Goal: Information Seeking & Learning: Learn about a topic

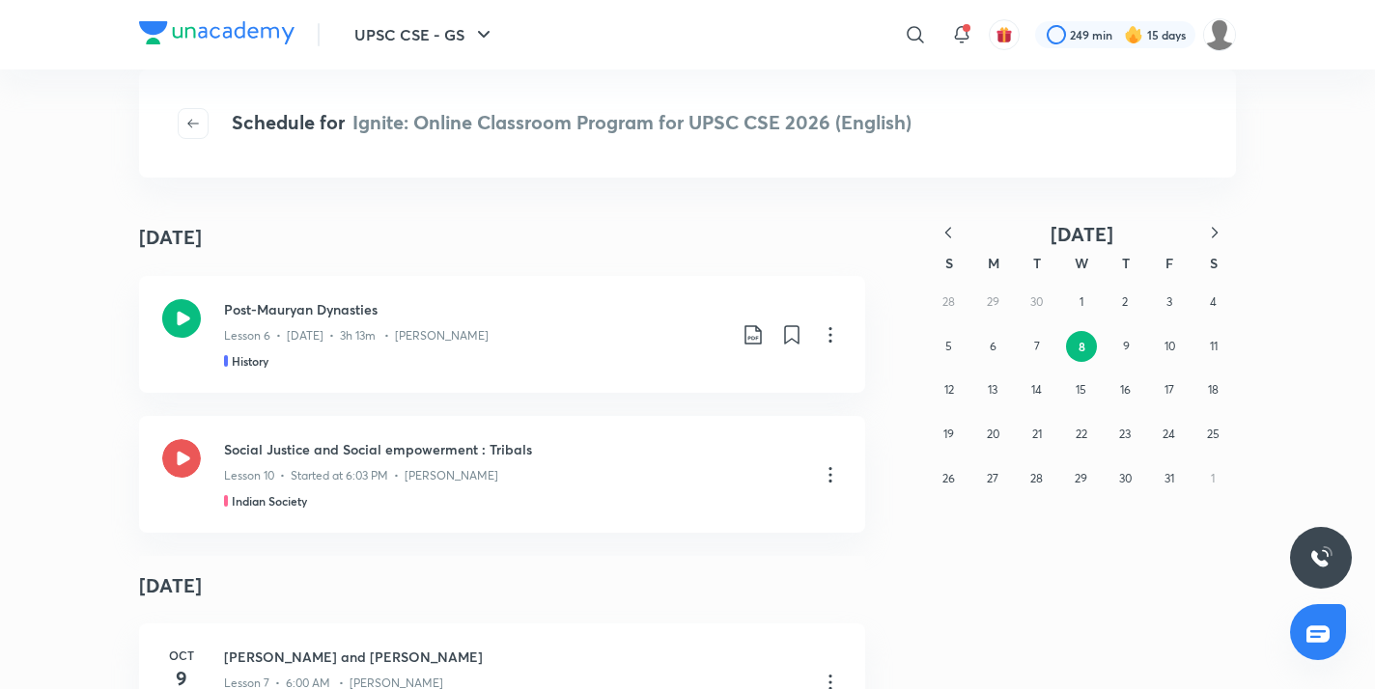
click at [946, 234] on icon "button" at bounding box center [948, 232] width 6 height 11
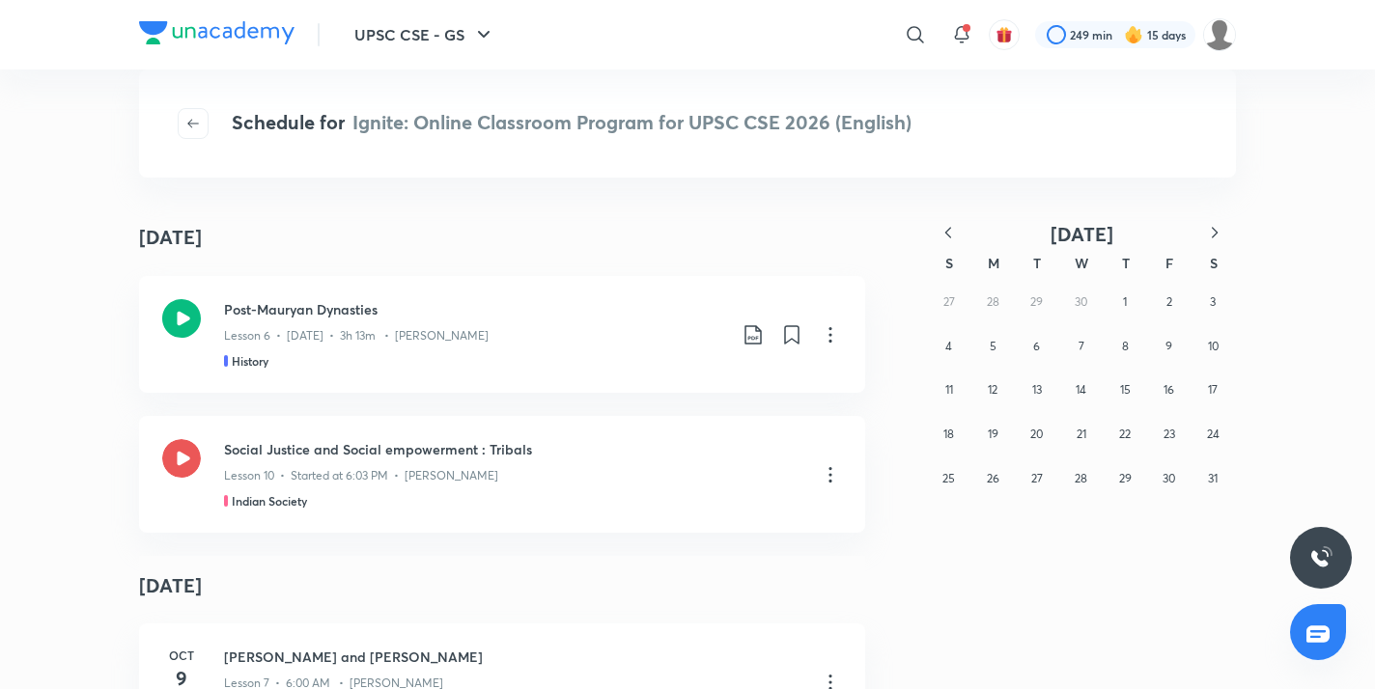
click at [944, 236] on icon "button" at bounding box center [947, 232] width 19 height 19
click at [1123, 392] on abbr "17" at bounding box center [1125, 389] width 10 height 14
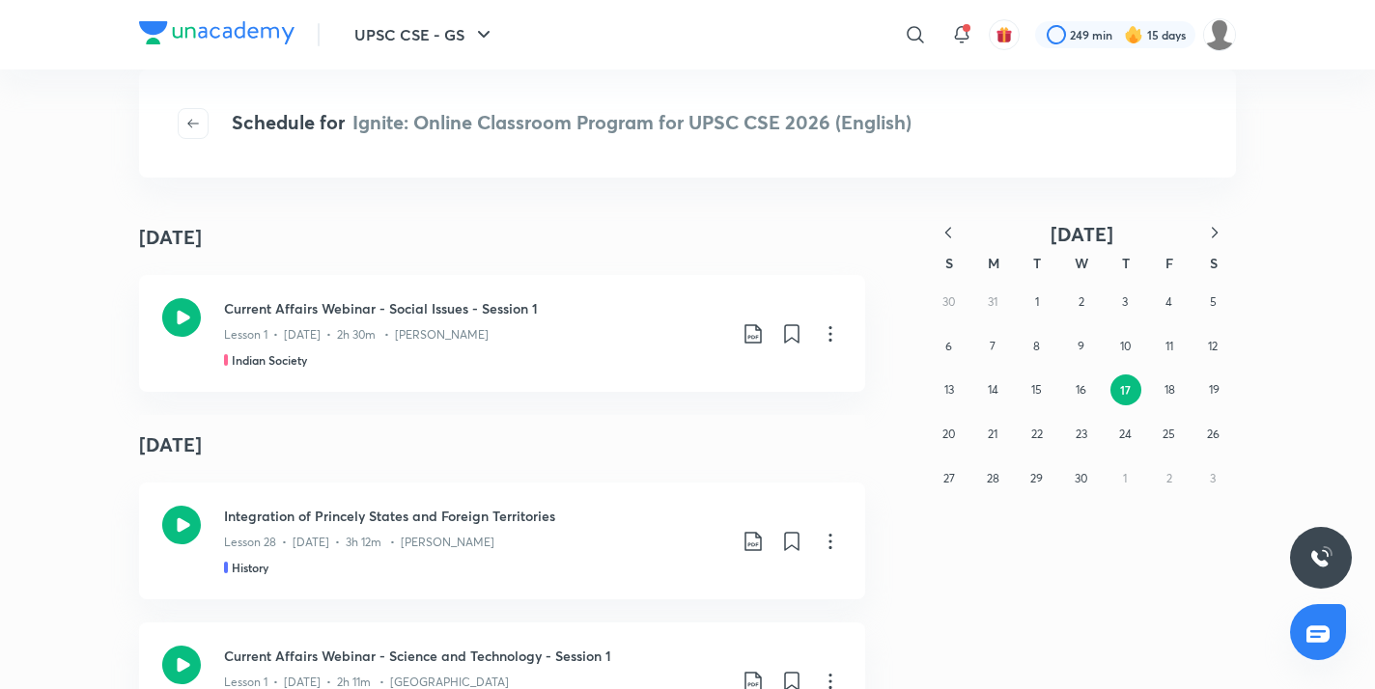
scroll to position [2641, 0]
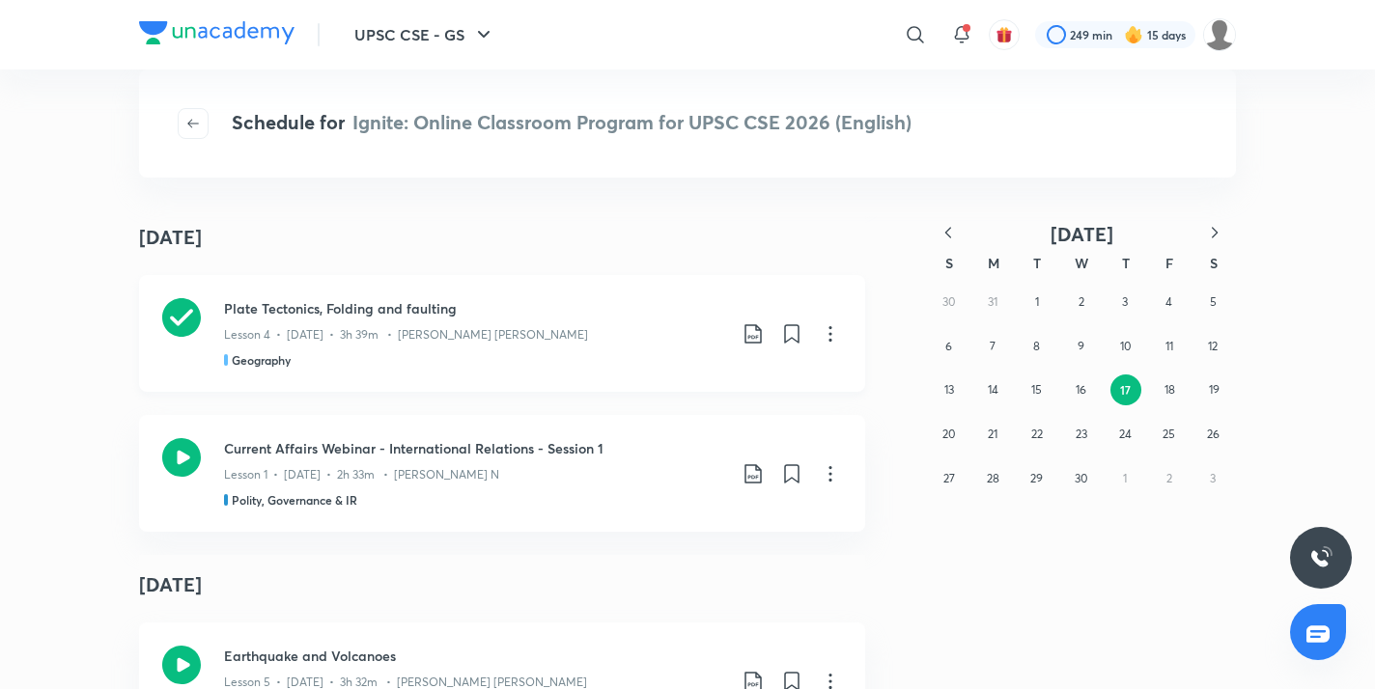
click at [752, 326] on icon at bounding box center [752, 333] width 23 height 23
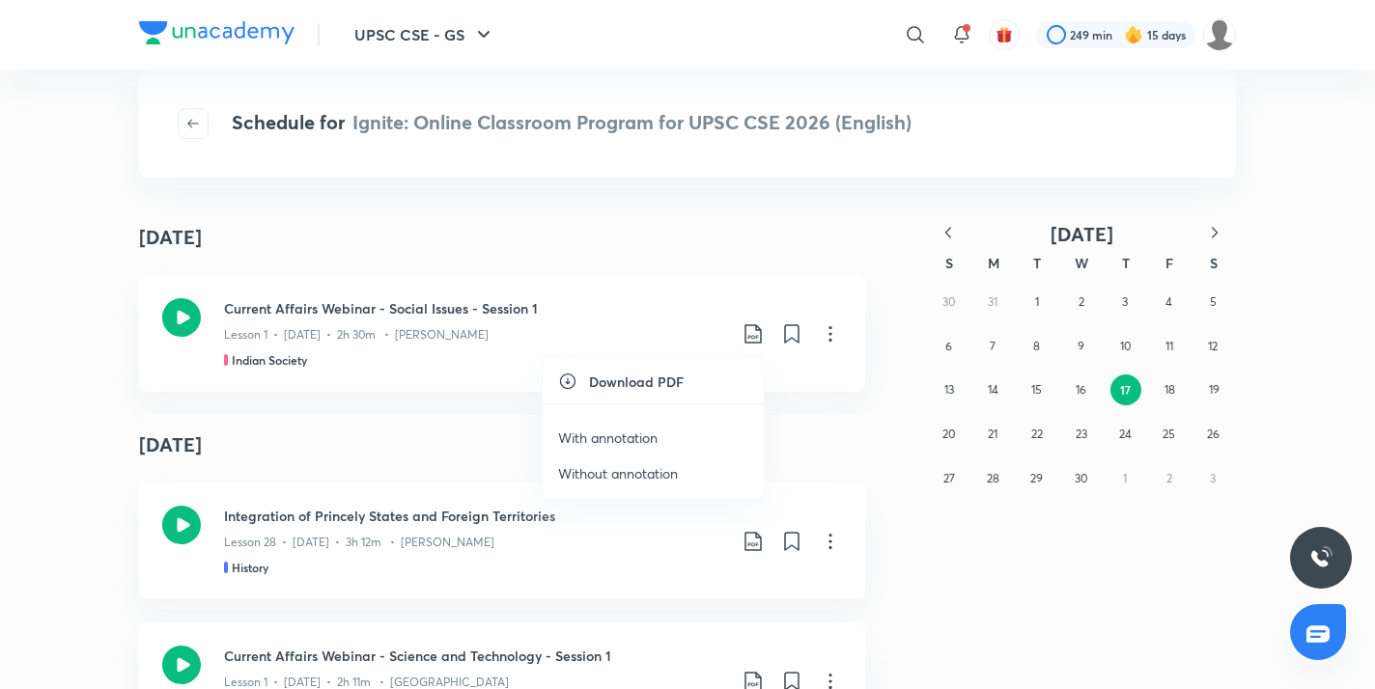
scroll to position [5281, 0]
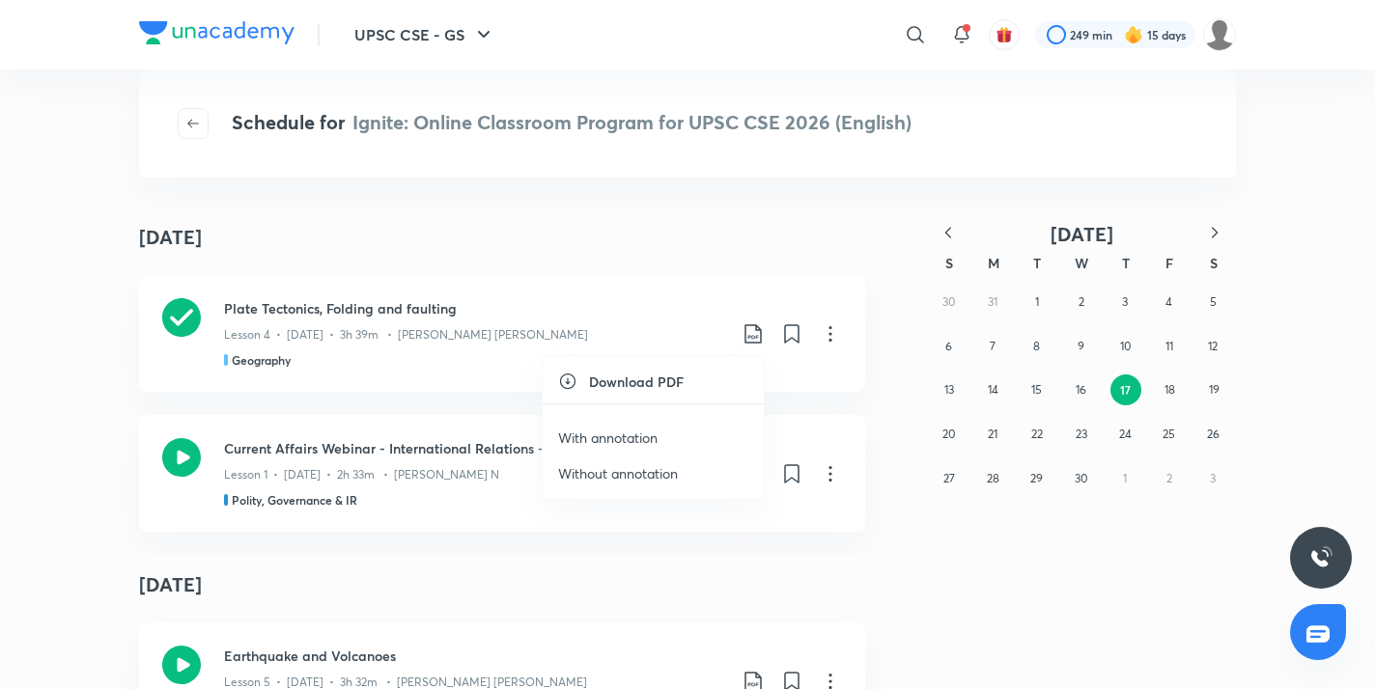
click at [665, 434] on li "With annotation" at bounding box center [652, 438] width 221 height 36
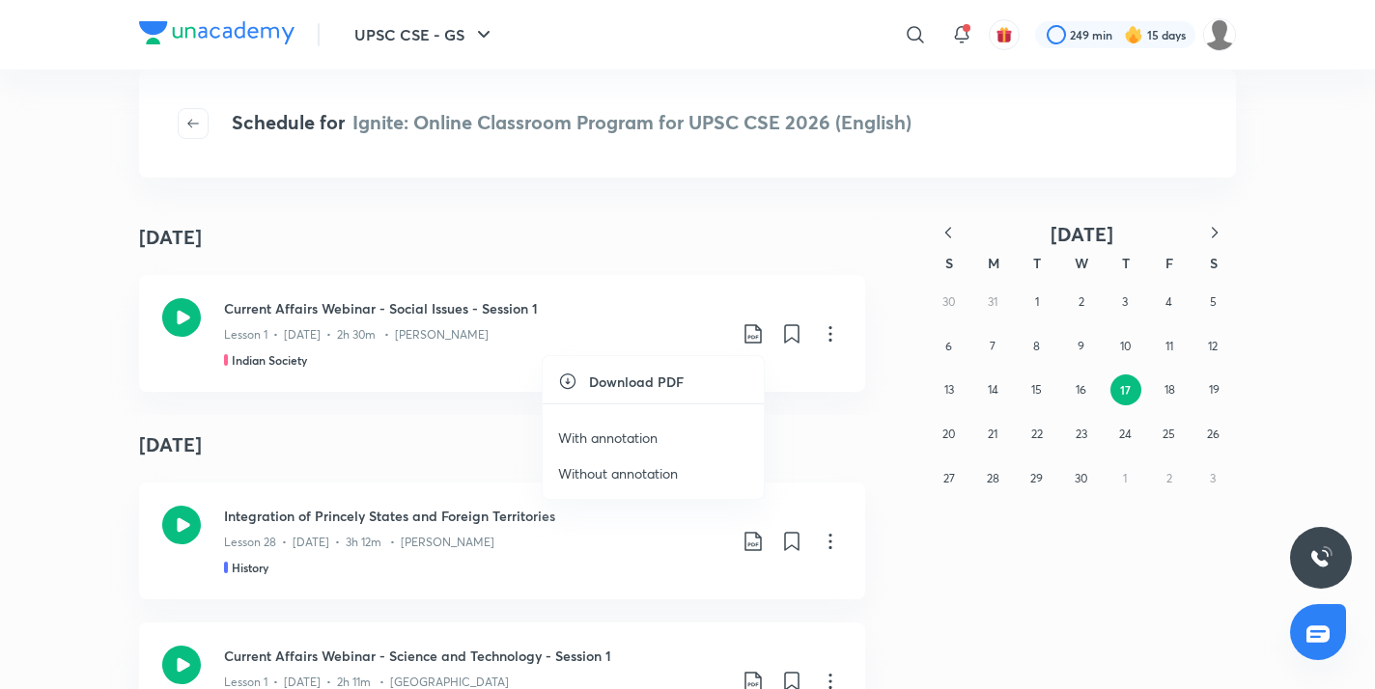
scroll to position [7921, 0]
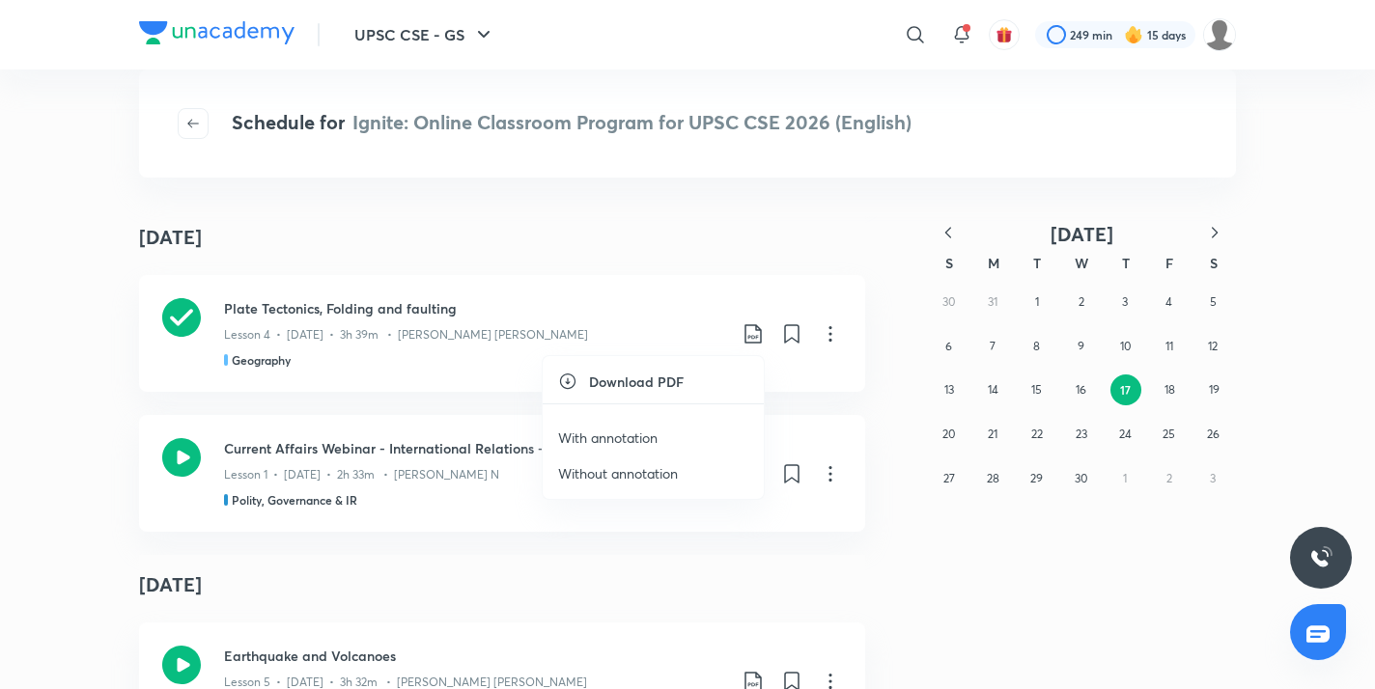
click at [638, 439] on p "With annotation" at bounding box center [607, 438] width 99 height 20
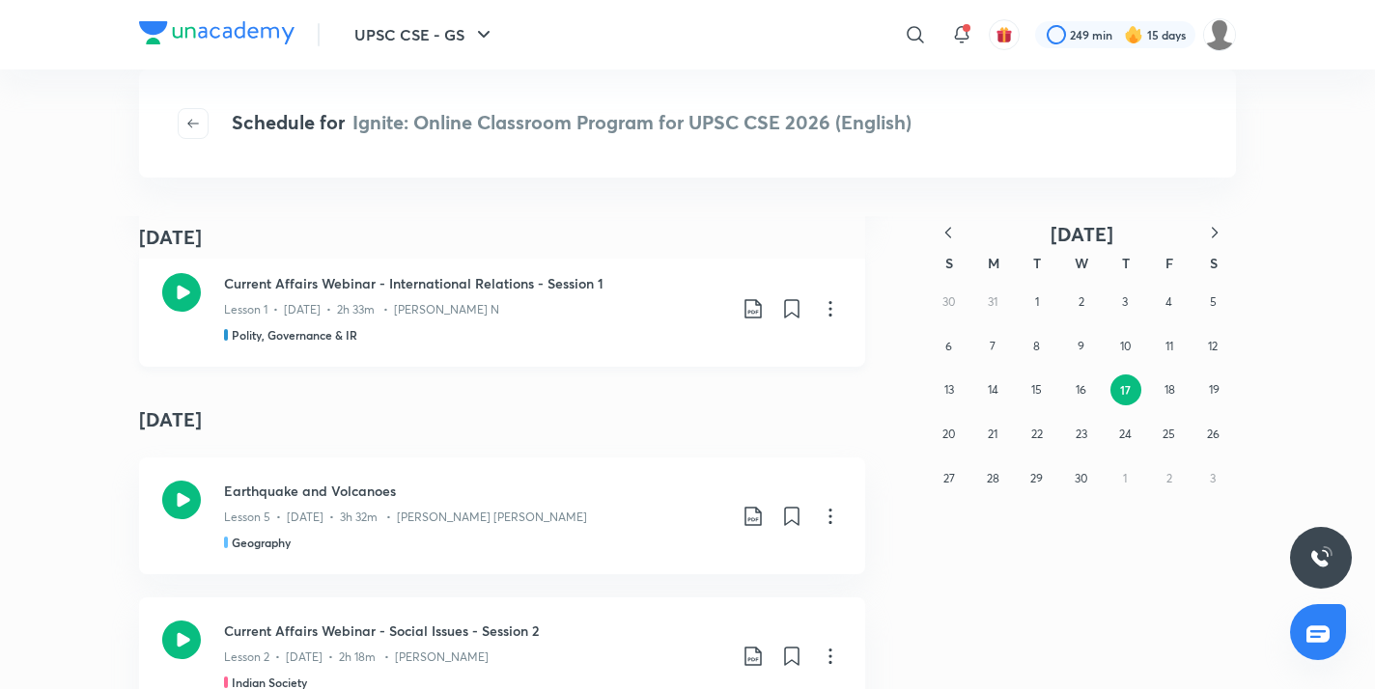
scroll to position [8094, 0]
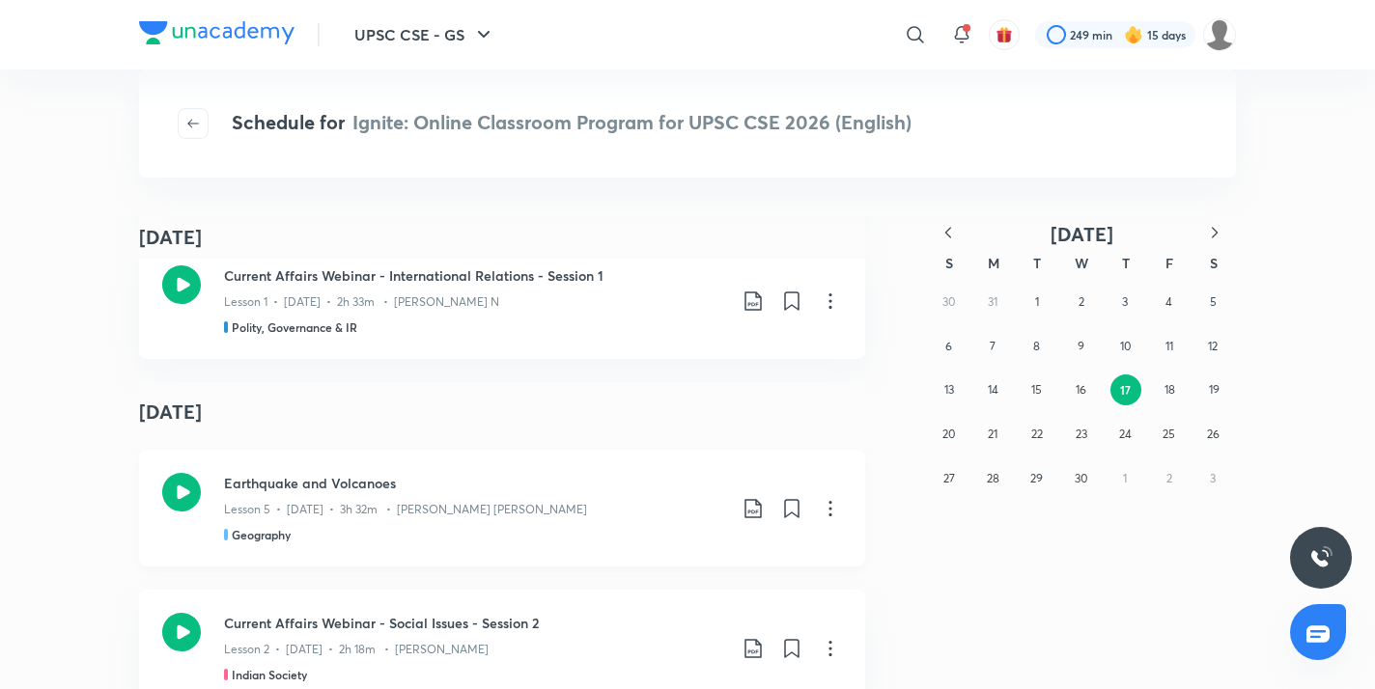
click at [179, 489] on icon at bounding box center [181, 492] width 39 height 39
